Goal: Task Accomplishment & Management: Manage account settings

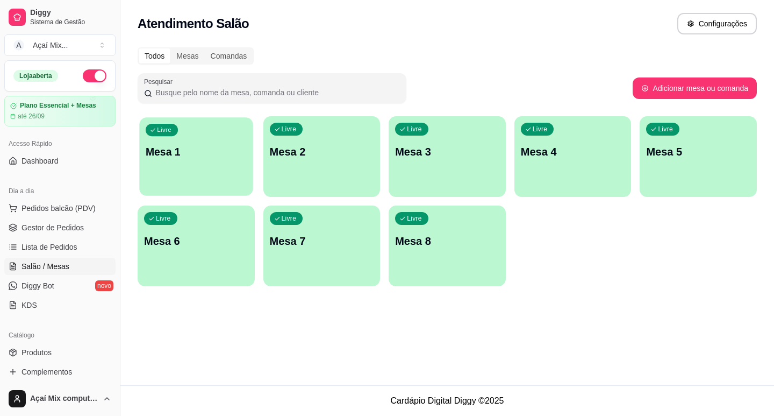
click at [184, 148] on p "Mesa 1" at bounding box center [196, 152] width 101 height 15
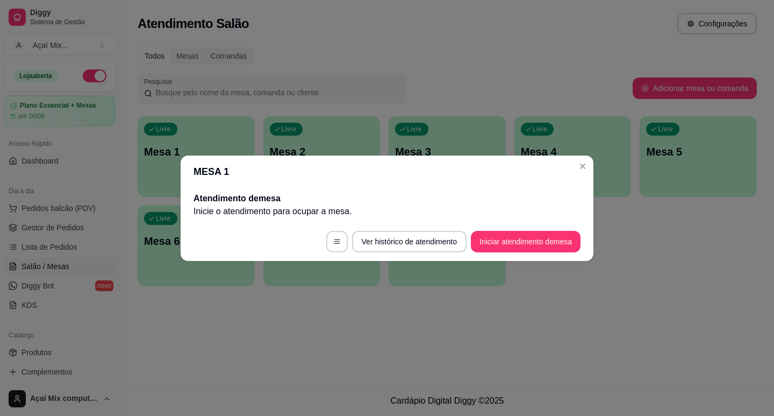
click at [553, 258] on footer "Ver histórico de atendimento Iniciar atendimento de mesa" at bounding box center [387, 241] width 413 height 39
click at [553, 246] on button "Iniciar atendimento de mesa" at bounding box center [526, 241] width 106 height 21
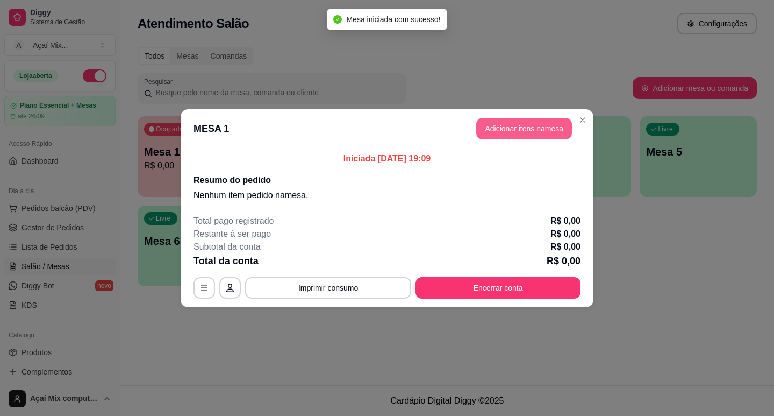
click at [500, 138] on button "Adicionar itens na mesa" at bounding box center [524, 129] width 96 height 22
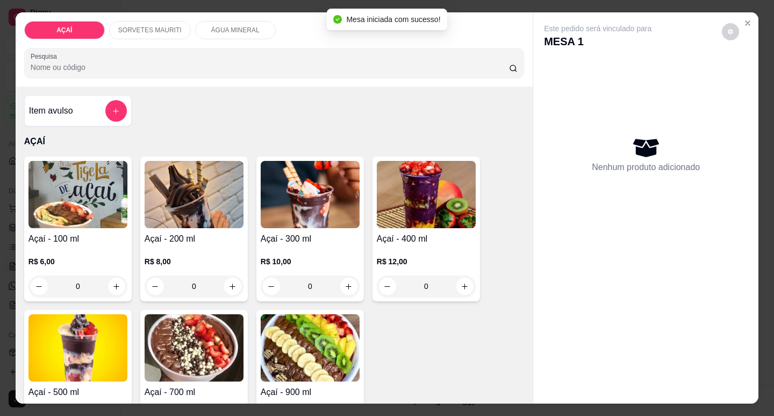
click at [282, 245] on div "R$ 10,00 0" at bounding box center [310, 271] width 99 height 52
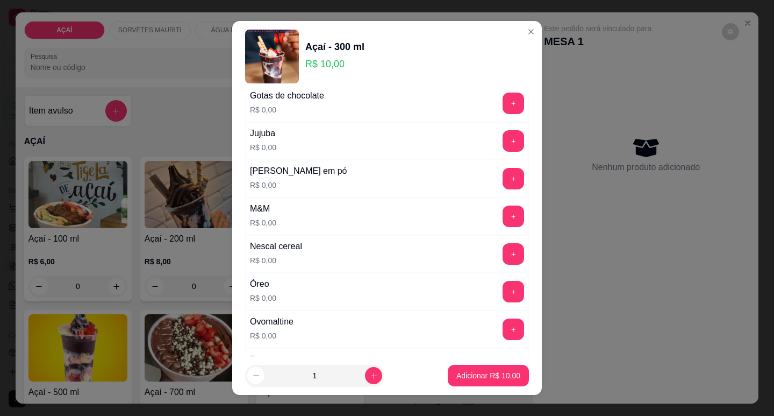
scroll to position [1022, 0]
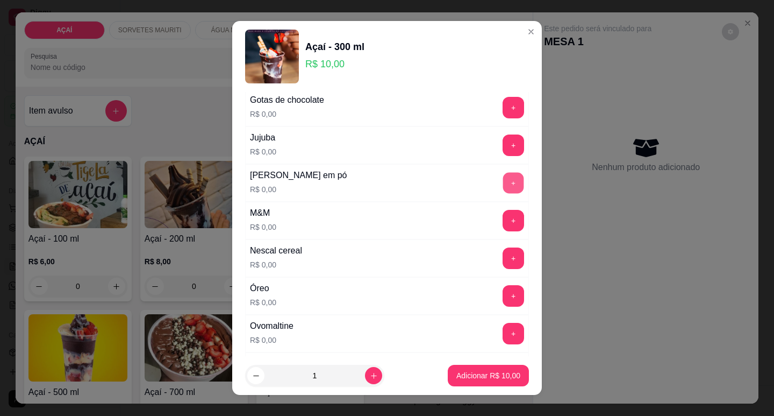
click at [503, 184] on button "+" at bounding box center [513, 182] width 21 height 21
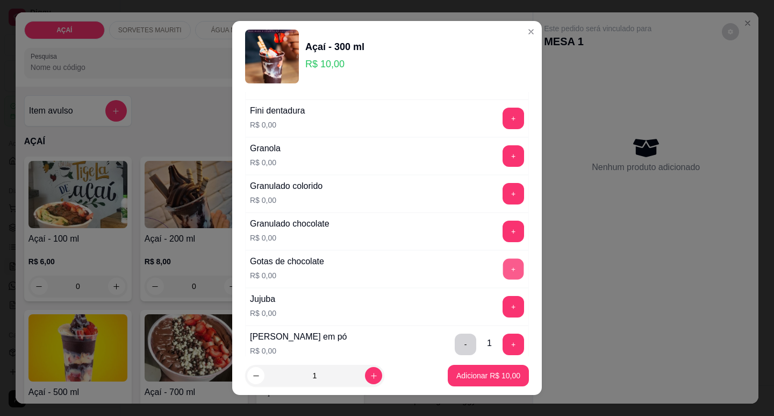
click at [503, 268] on button "+" at bounding box center [513, 268] width 21 height 21
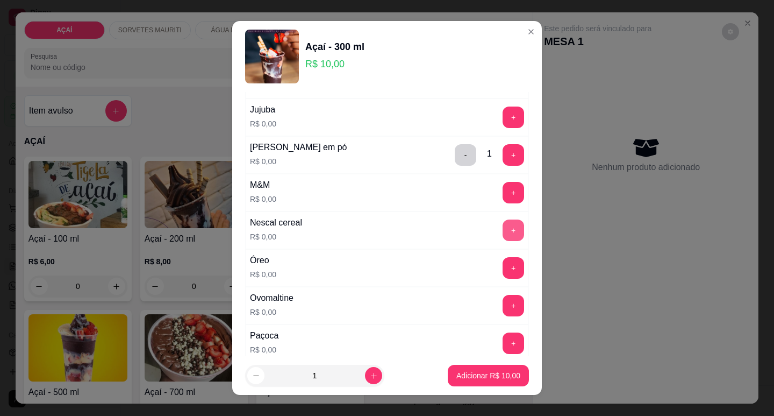
scroll to position [1075, 0]
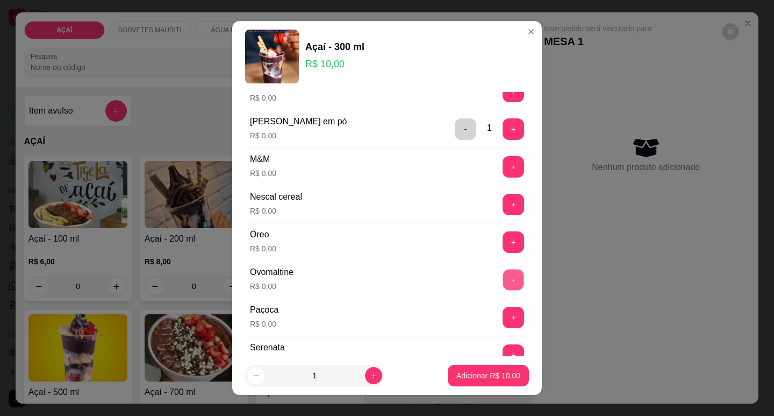
click at [503, 278] on button "+" at bounding box center [513, 279] width 21 height 21
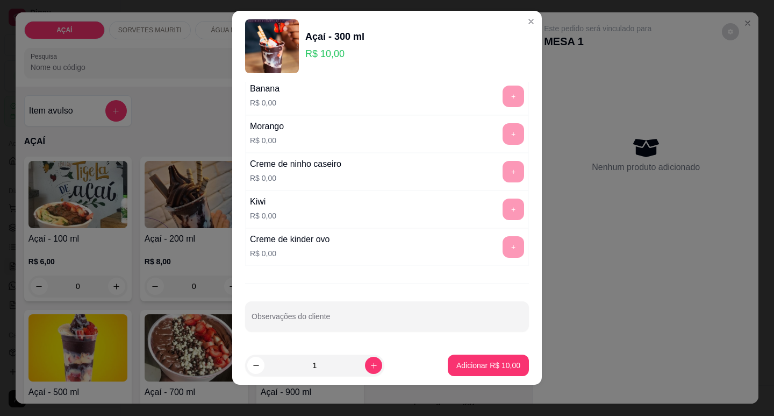
scroll to position [13, 0]
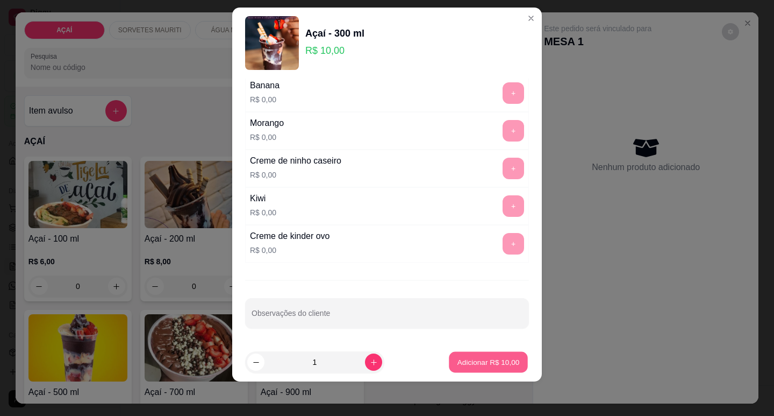
click at [467, 355] on button "Adicionar R$ 10,00" at bounding box center [488, 362] width 79 height 21
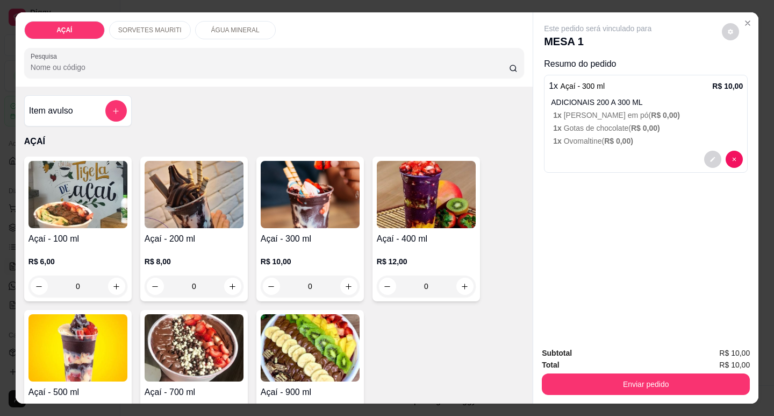
click at [275, 245] on div "R$ 10,00 0" at bounding box center [310, 271] width 99 height 52
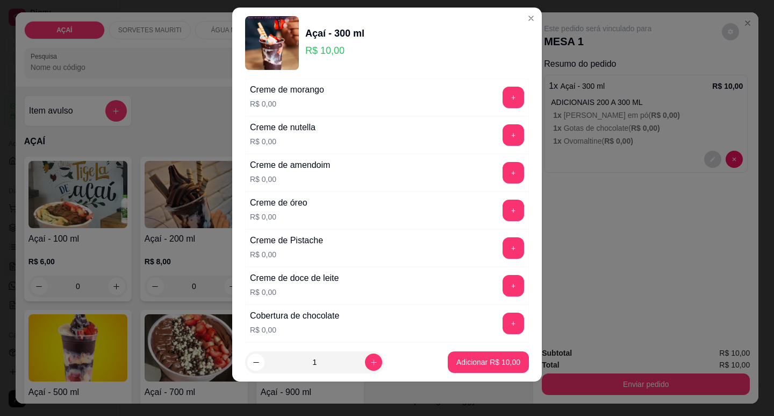
scroll to position [323, 0]
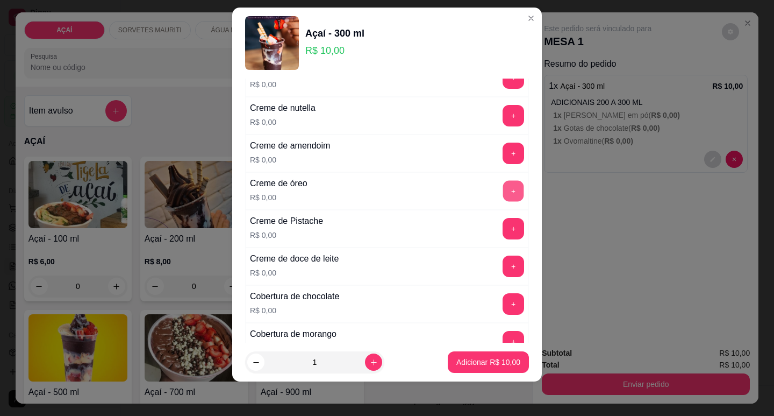
click at [503, 198] on button "+" at bounding box center [513, 190] width 21 height 21
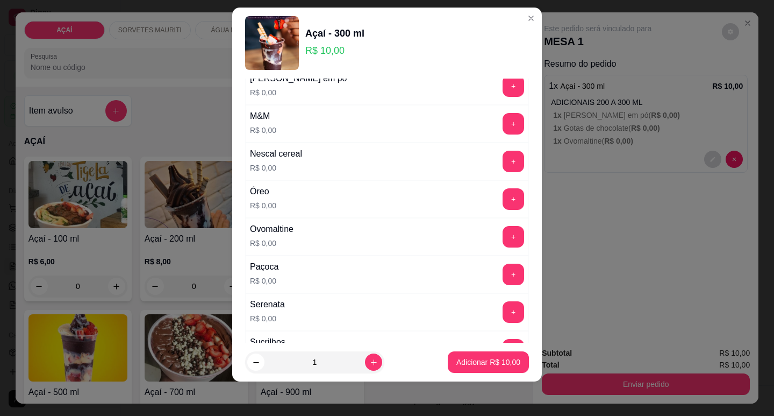
scroll to position [1129, 0]
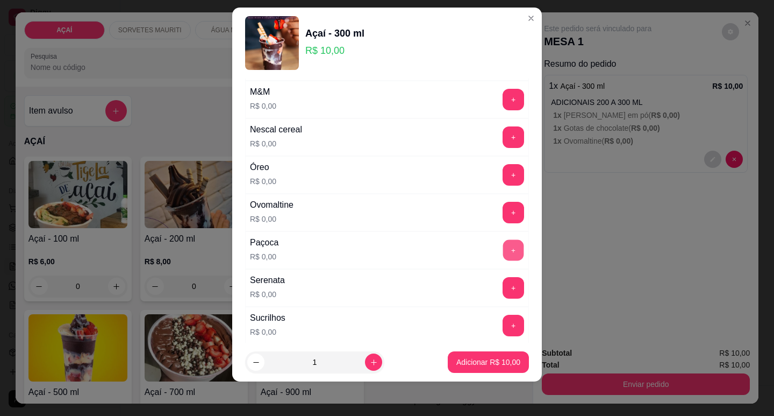
click at [503, 249] on button "+" at bounding box center [513, 249] width 21 height 21
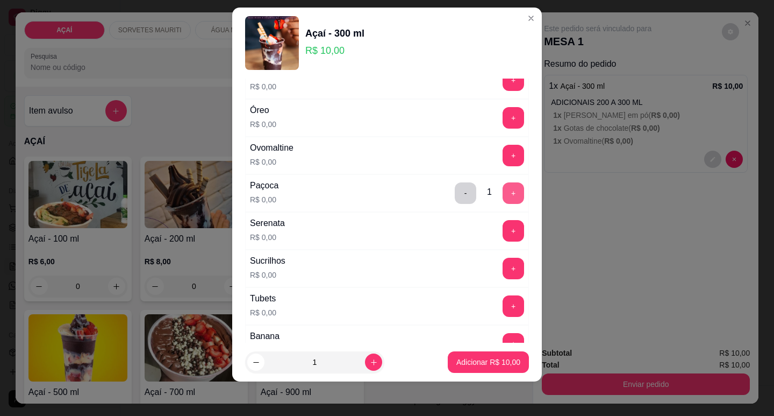
scroll to position [1290, 0]
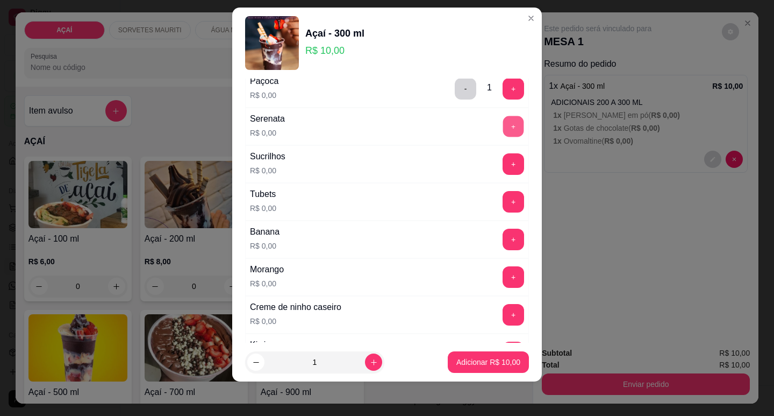
click at [503, 133] on button "+" at bounding box center [513, 126] width 21 height 21
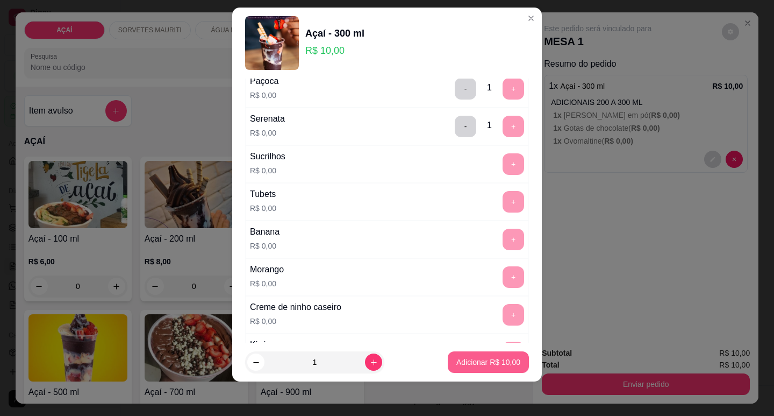
click at [485, 362] on p "Adicionar R$ 10,00" at bounding box center [488, 361] width 64 height 11
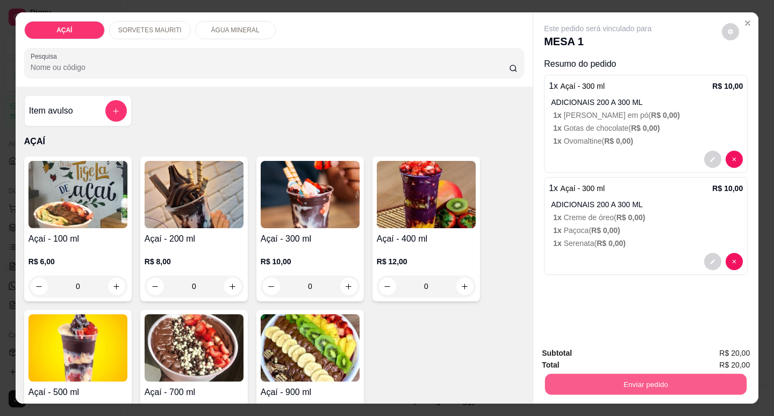
click at [616, 380] on button "Enviar pedido" at bounding box center [646, 383] width 202 height 21
click at [601, 358] on button "Não registrar e enviar pedido" at bounding box center [610, 353] width 112 height 20
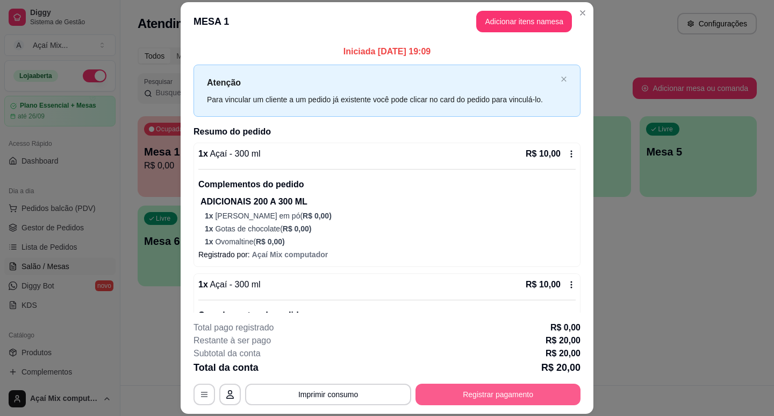
click at [562, 387] on button "Registrar pagamento" at bounding box center [498, 394] width 165 height 22
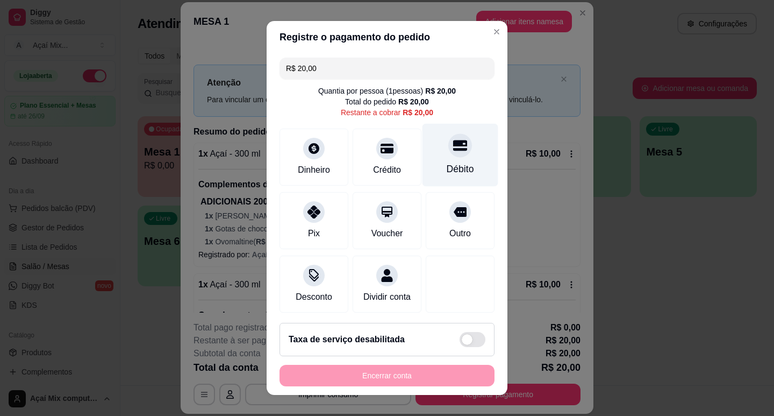
click at [447, 169] on div "Débito" at bounding box center [460, 169] width 27 height 14
type input "R$ 0,00"
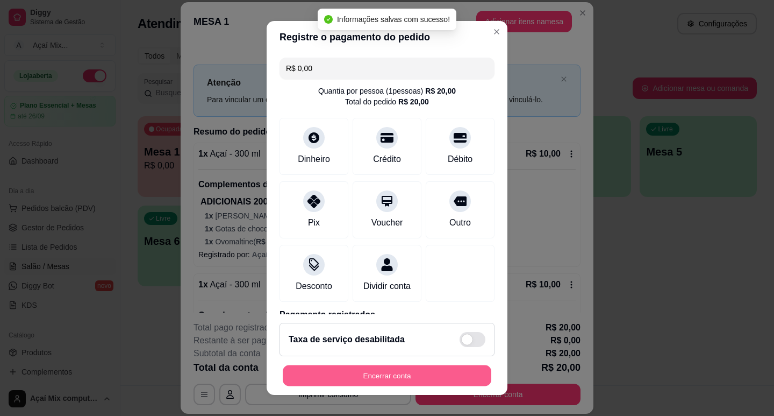
click at [414, 386] on button "Encerrar conta" at bounding box center [387, 375] width 209 height 21
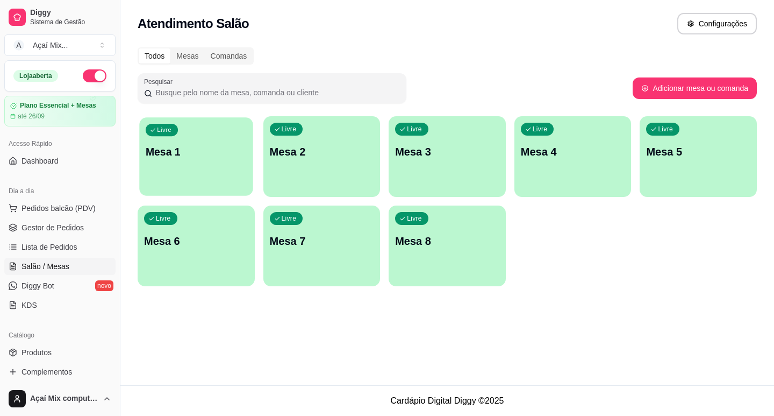
click at [181, 134] on div "Livre Mesa 1" at bounding box center [195, 150] width 113 height 66
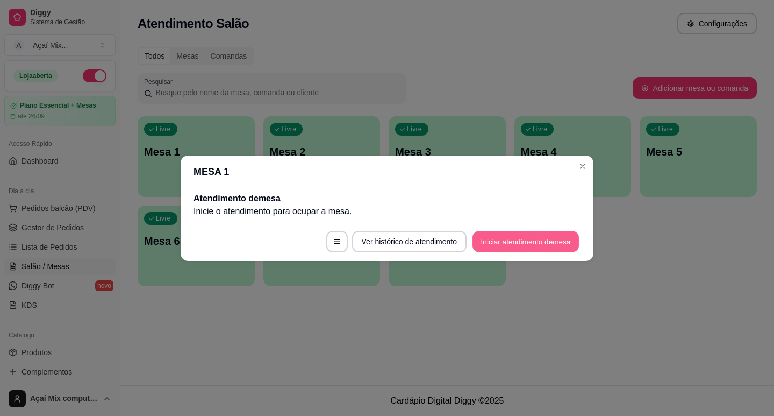
click at [519, 239] on button "Iniciar atendimento de mesa" at bounding box center [526, 241] width 106 height 21
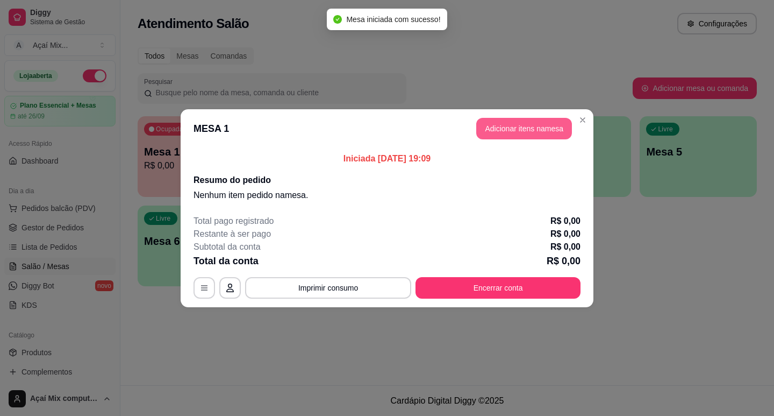
click at [536, 129] on button "Adicionar itens na mesa" at bounding box center [524, 129] width 96 height 22
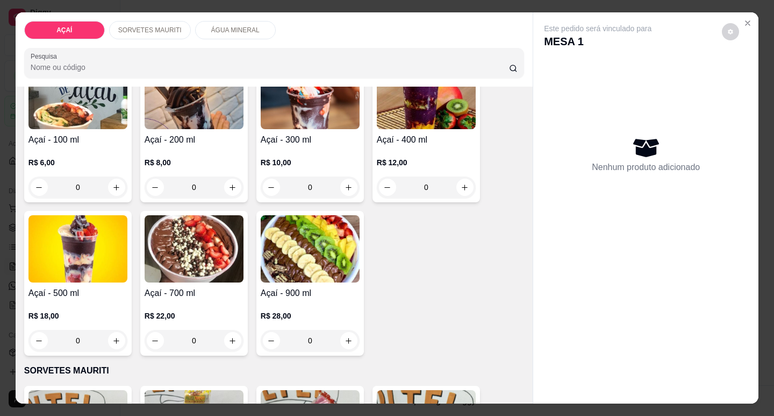
scroll to position [108, 0]
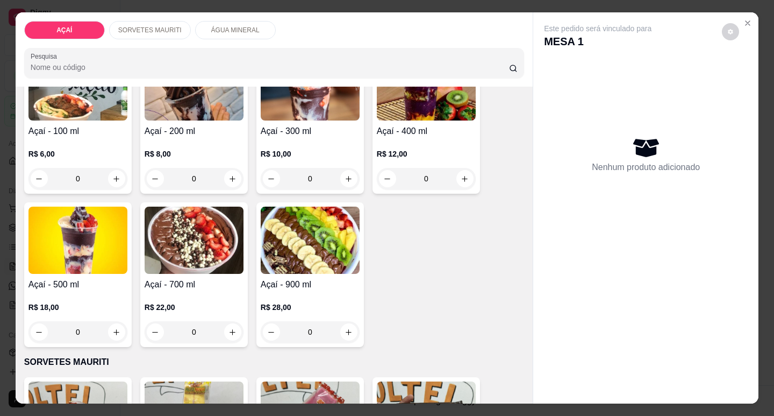
click at [117, 324] on div "0" at bounding box center [77, 332] width 99 height 22
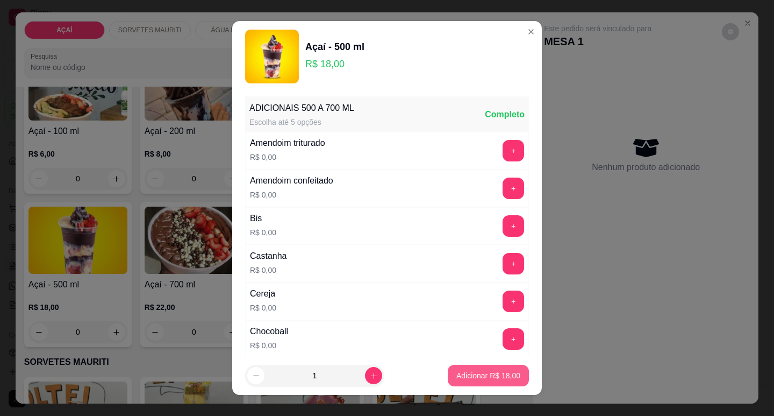
click at [478, 382] on button "Adicionar R$ 18,00" at bounding box center [488, 376] width 81 height 22
type input "1"
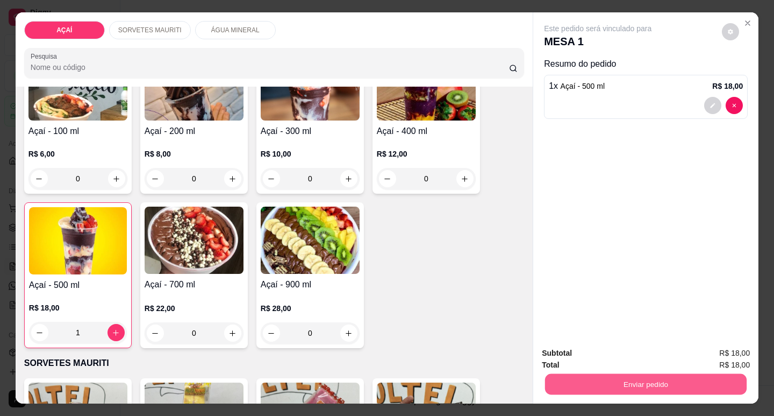
click at [551, 373] on button "Enviar pedido" at bounding box center [646, 383] width 202 height 21
click at [569, 347] on button "Não registrar e enviar pedido" at bounding box center [610, 353] width 109 height 20
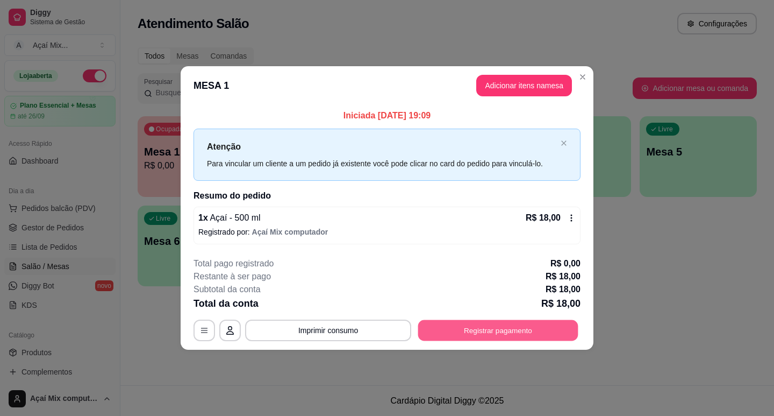
click at [513, 329] on button "Registrar pagamento" at bounding box center [498, 330] width 160 height 21
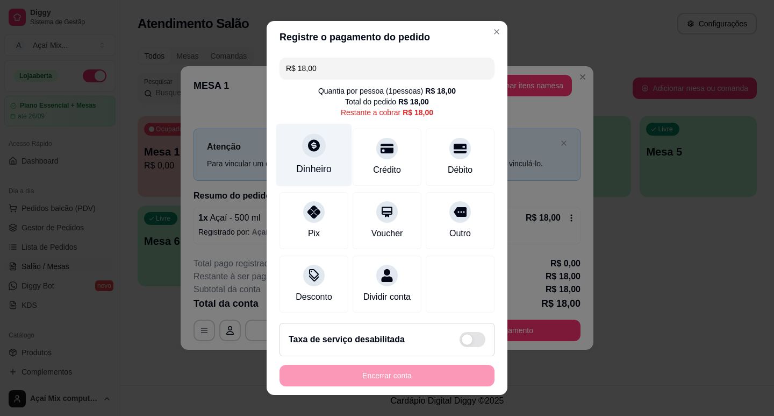
click at [279, 154] on div "Dinheiro" at bounding box center [314, 154] width 76 height 63
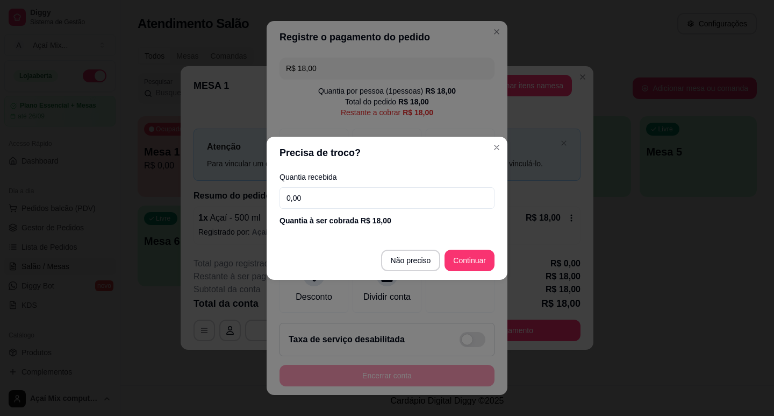
click at [292, 200] on input "0,00" at bounding box center [387, 198] width 215 height 22
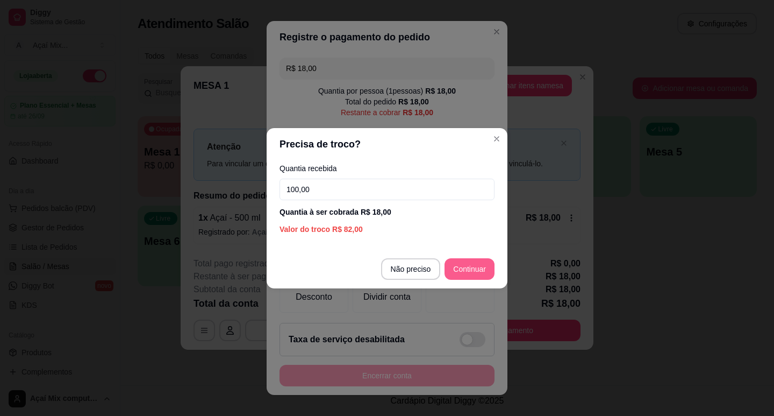
type input "100,00"
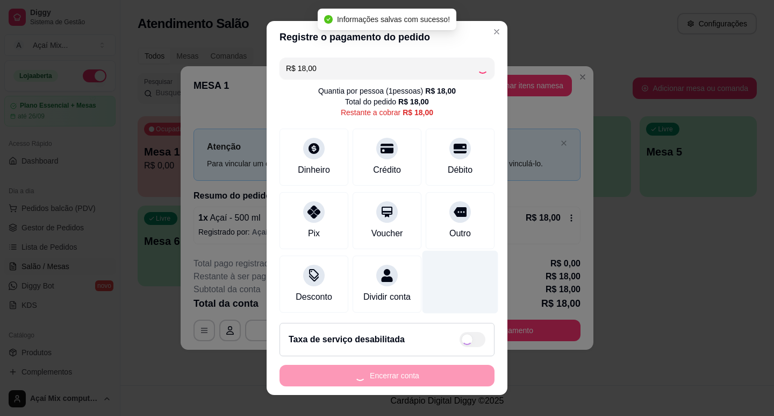
type input "R$ 0,00"
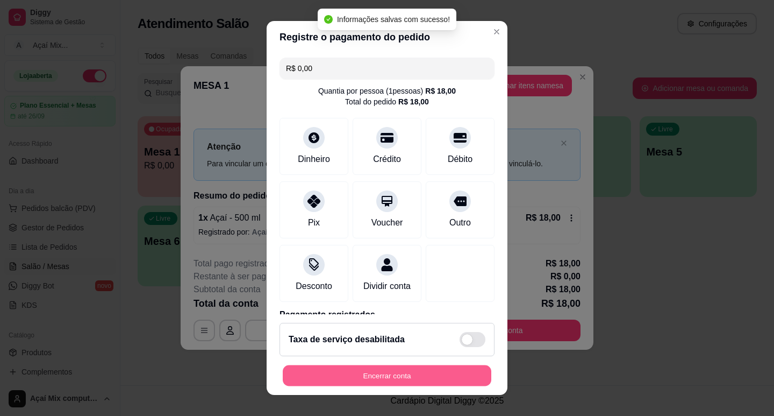
click at [465, 385] on button "Encerrar conta" at bounding box center [387, 375] width 209 height 21
